Goal: Task Accomplishment & Management: Manage account settings

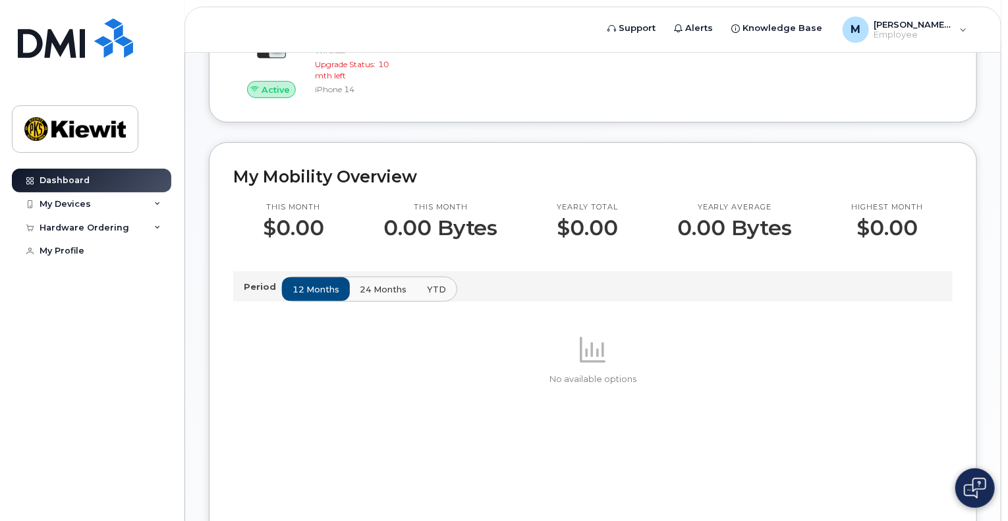
scroll to position [277, 0]
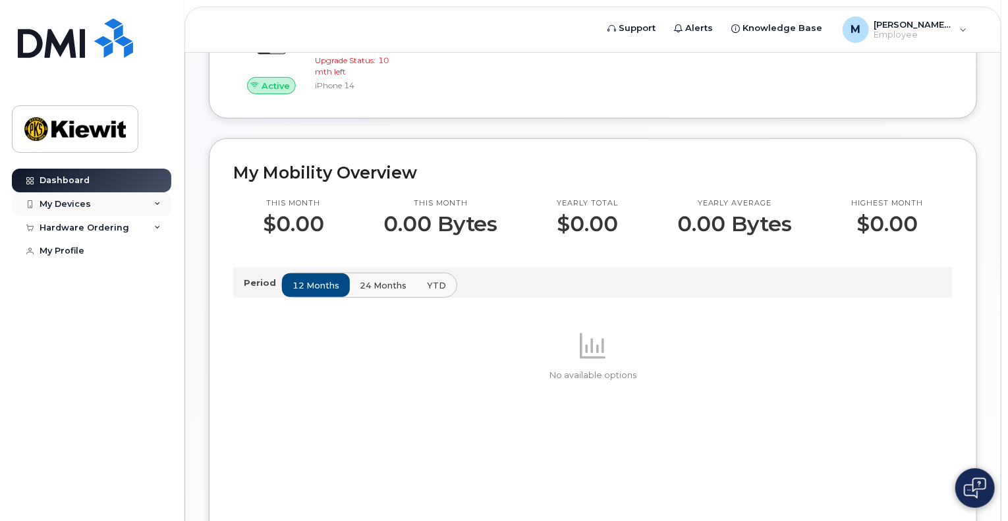
click at [97, 208] on div "My Devices" at bounding box center [91, 204] width 159 height 24
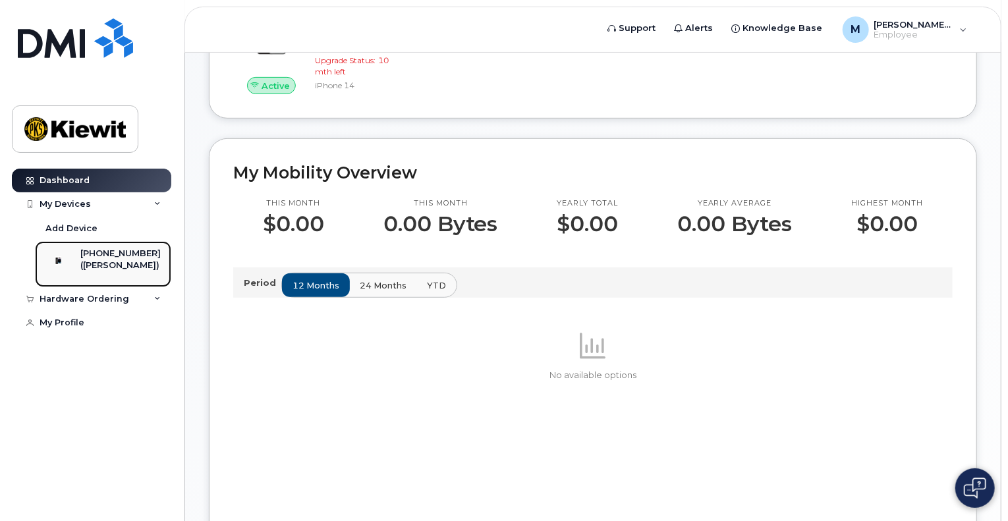
click at [122, 262] on div "([PERSON_NAME])" at bounding box center [120, 266] width 80 height 12
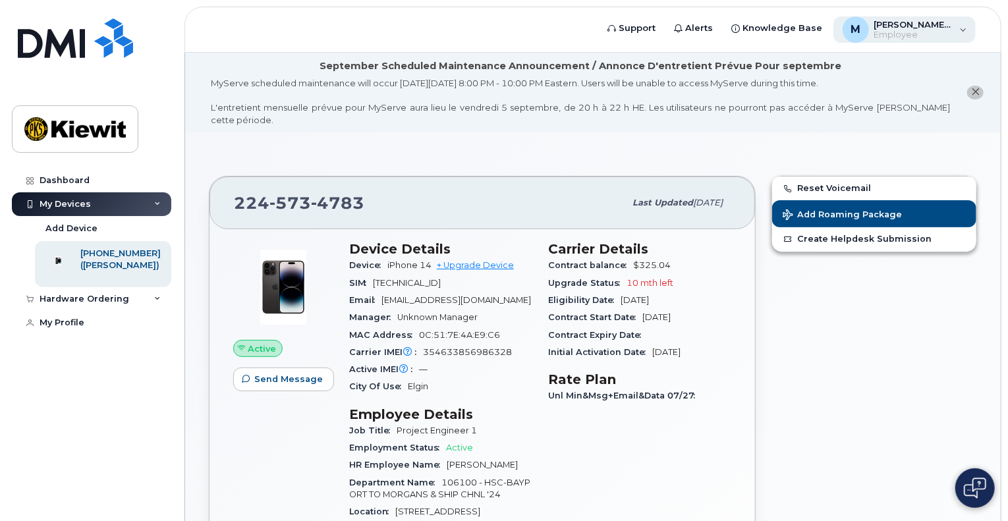
click at [931, 26] on span "[PERSON_NAME].[PERSON_NAME]" at bounding box center [913, 24] width 79 height 11
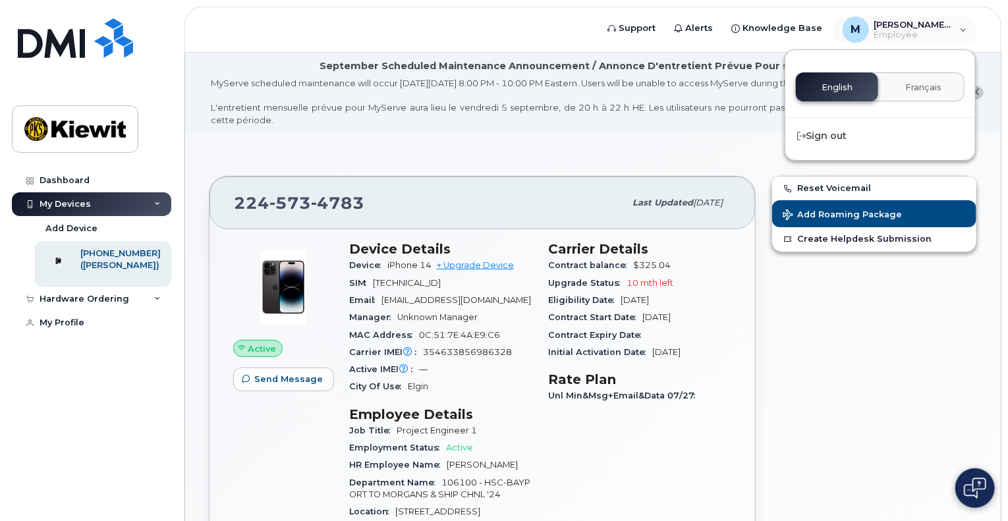
click at [965, 502] on button at bounding box center [975, 488] width 40 height 40
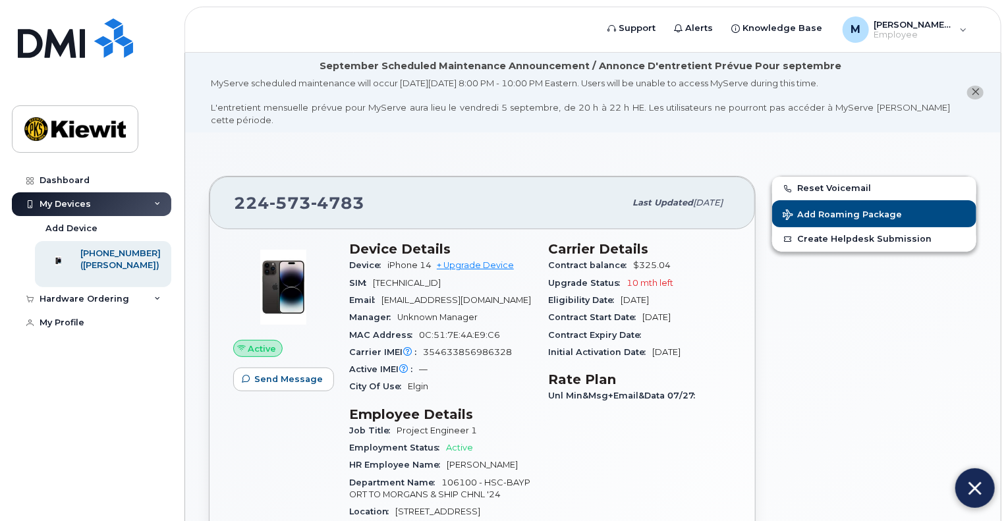
click at [972, 88] on icon "close notification" at bounding box center [975, 92] width 9 height 9
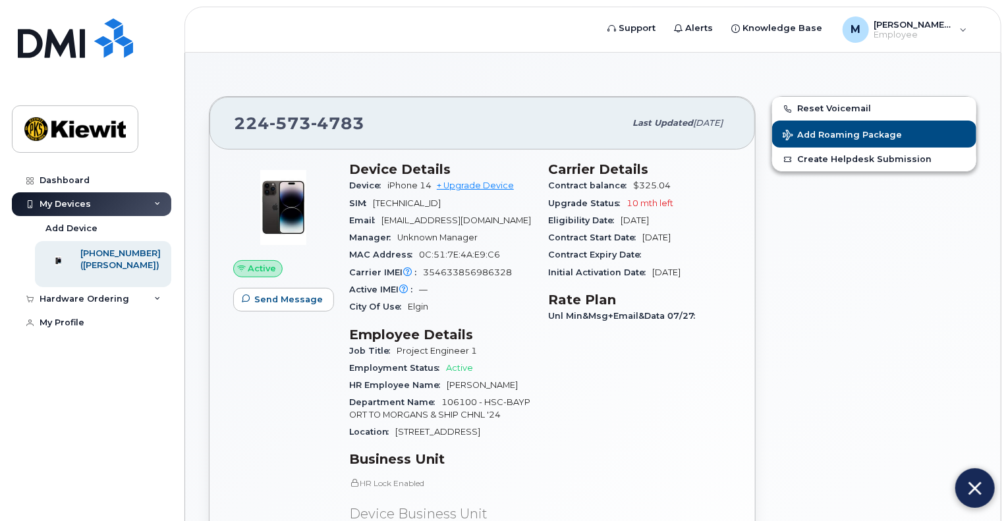
click at [650, 437] on div "Carrier Details Contract balance $325.04 Upgrade Status 10 mth left Eligibility…" at bounding box center [639, 409] width 199 height 513
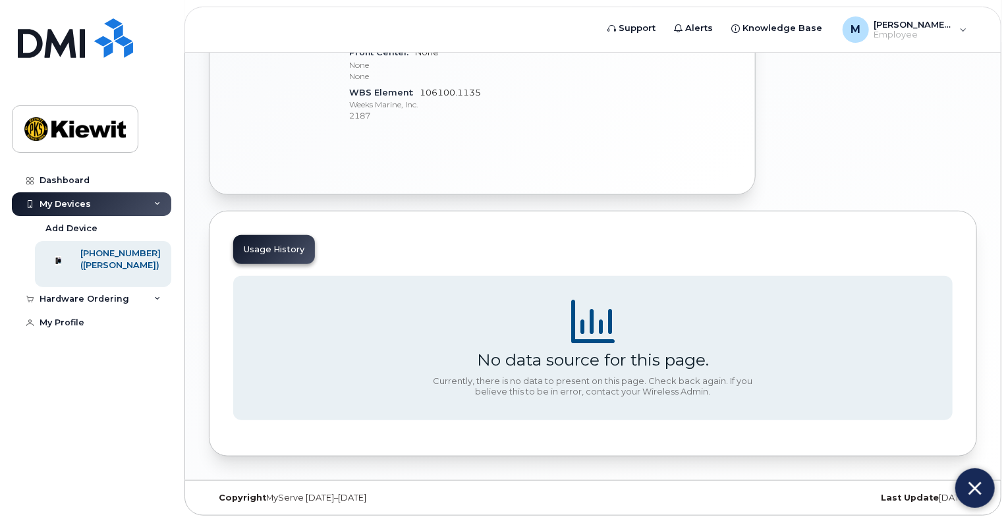
scroll to position [525, 0]
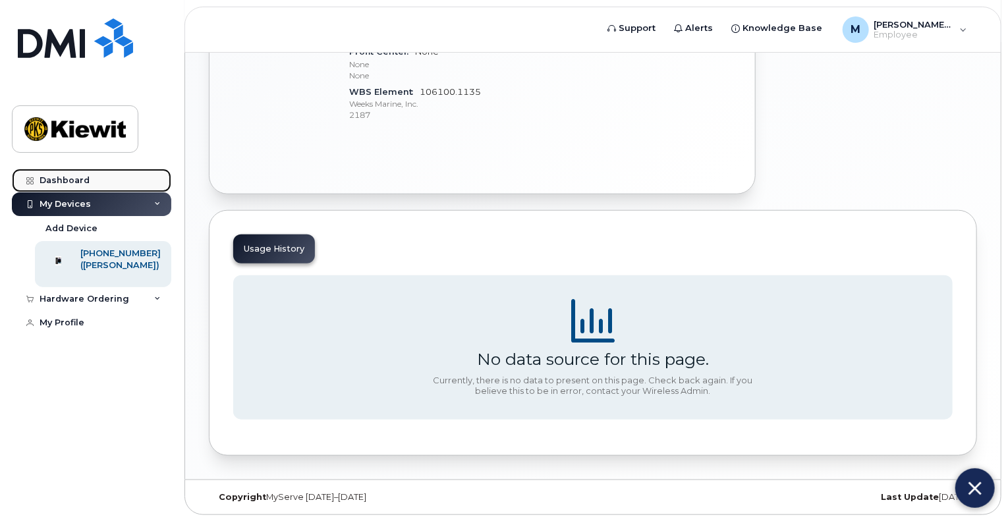
click at [76, 173] on link "Dashboard" at bounding box center [91, 181] width 159 height 24
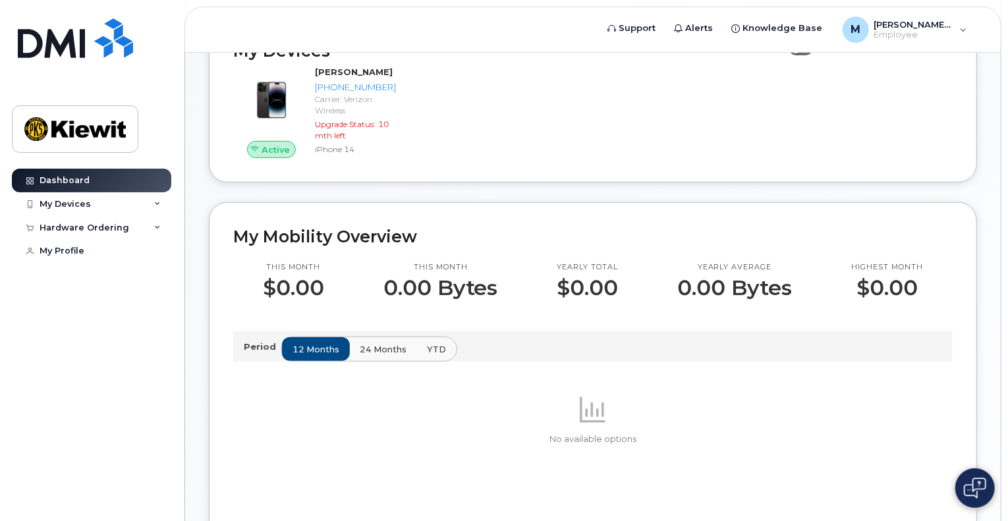
scroll to position [213, 0]
click at [365, 355] on span "24 months" at bounding box center [383, 349] width 47 height 13
click at [430, 355] on span "YTD" at bounding box center [437, 349] width 19 height 13
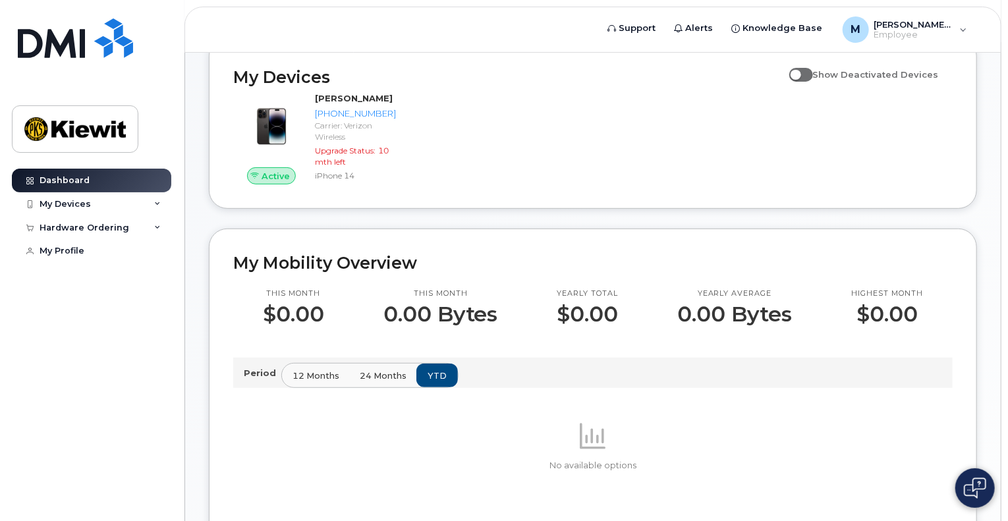
scroll to position [0, 0]
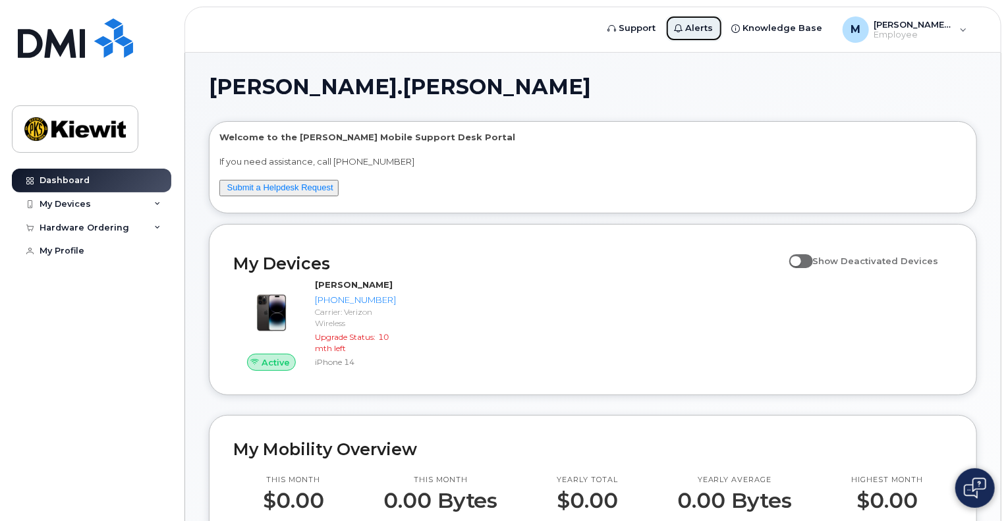
click at [713, 32] on span "Alerts" at bounding box center [700, 28] width 28 height 13
